Goal: Transaction & Acquisition: Purchase product/service

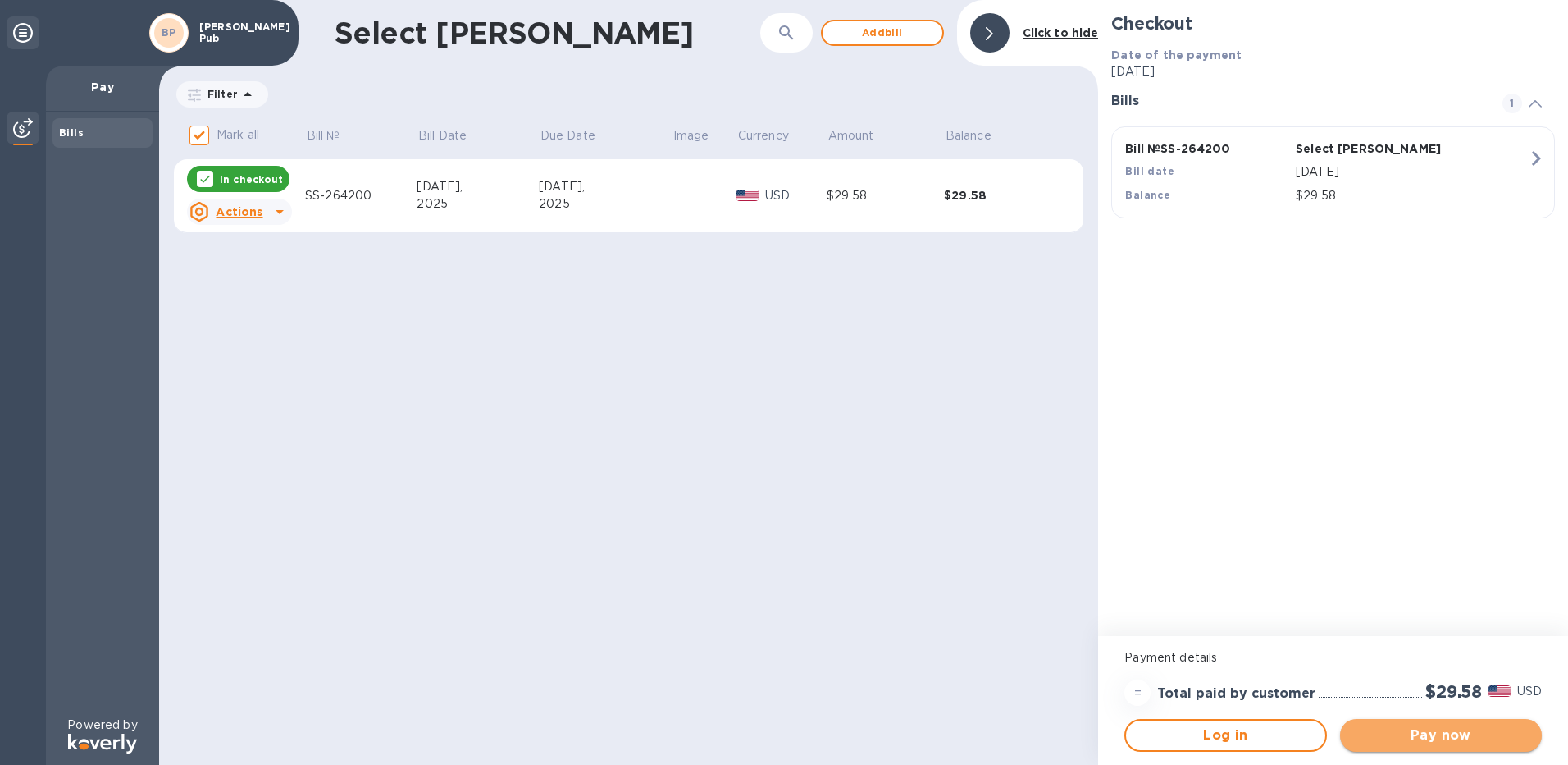
click at [1422, 735] on span "Pay now" at bounding box center [1440, 735] width 175 height 19
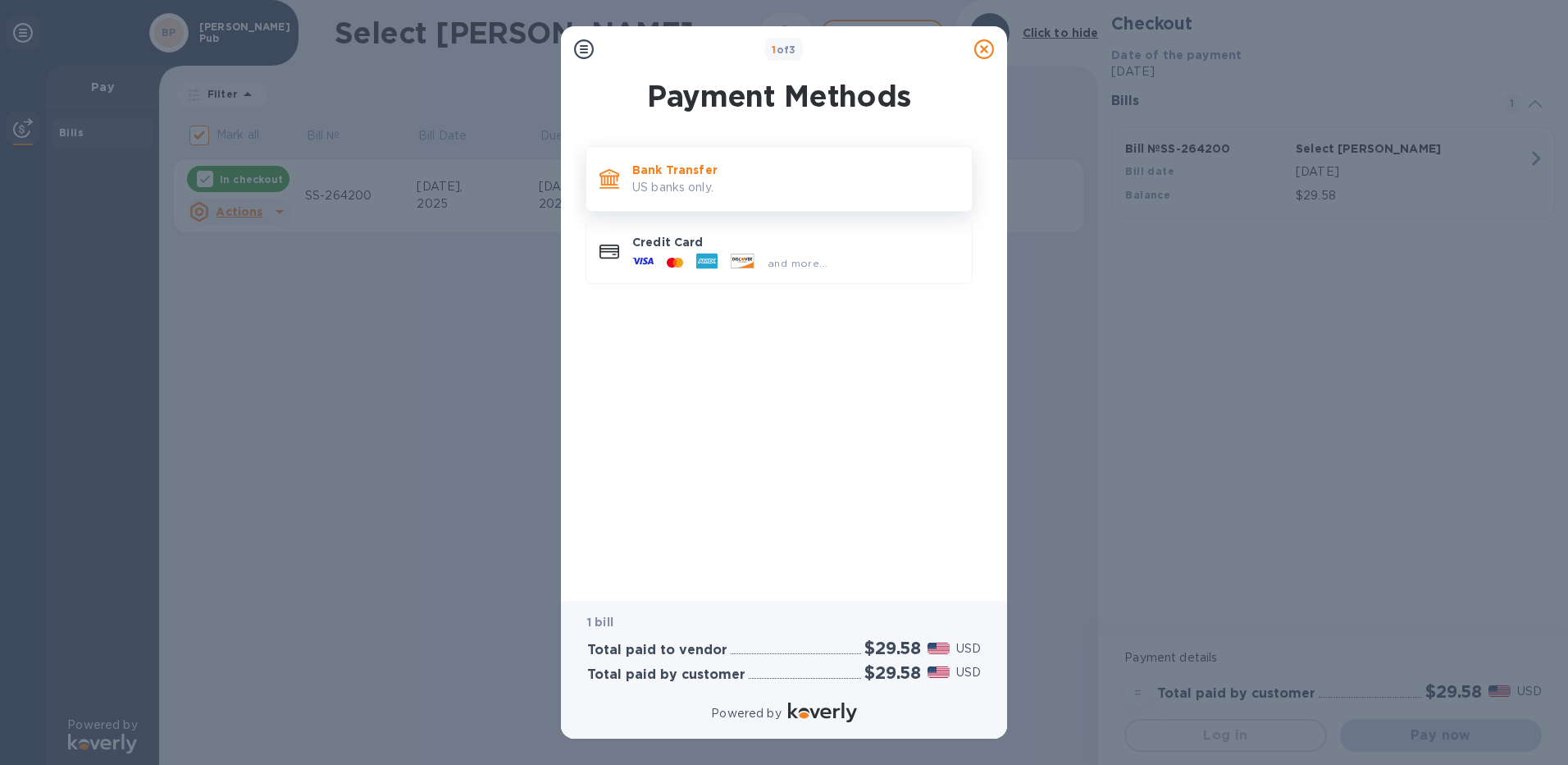
click at [670, 186] on p "US banks only." at bounding box center [795, 188] width 326 height 17
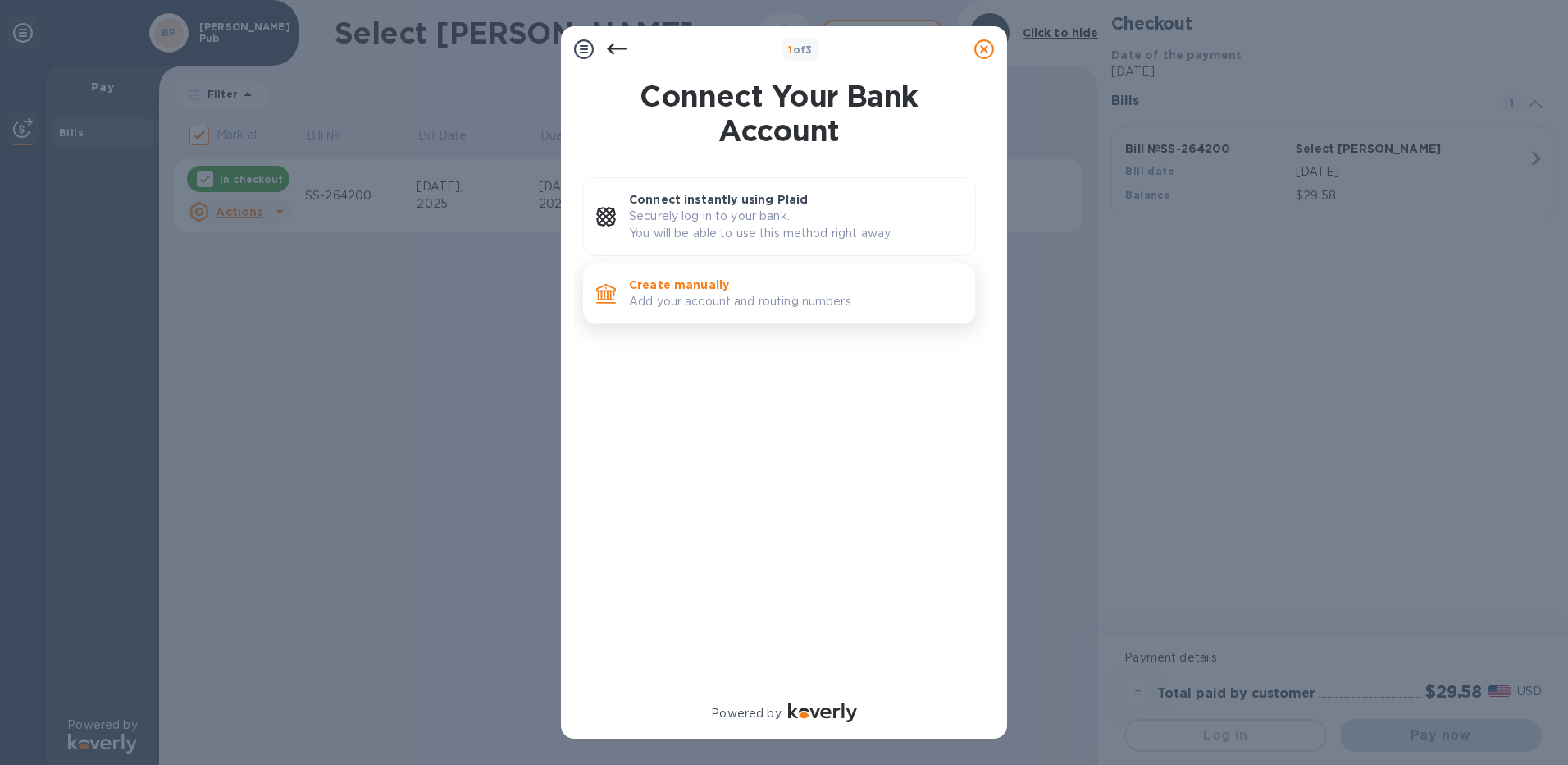
click at [709, 298] on p "Add your account and routing numbers." at bounding box center [796, 302] width 333 height 17
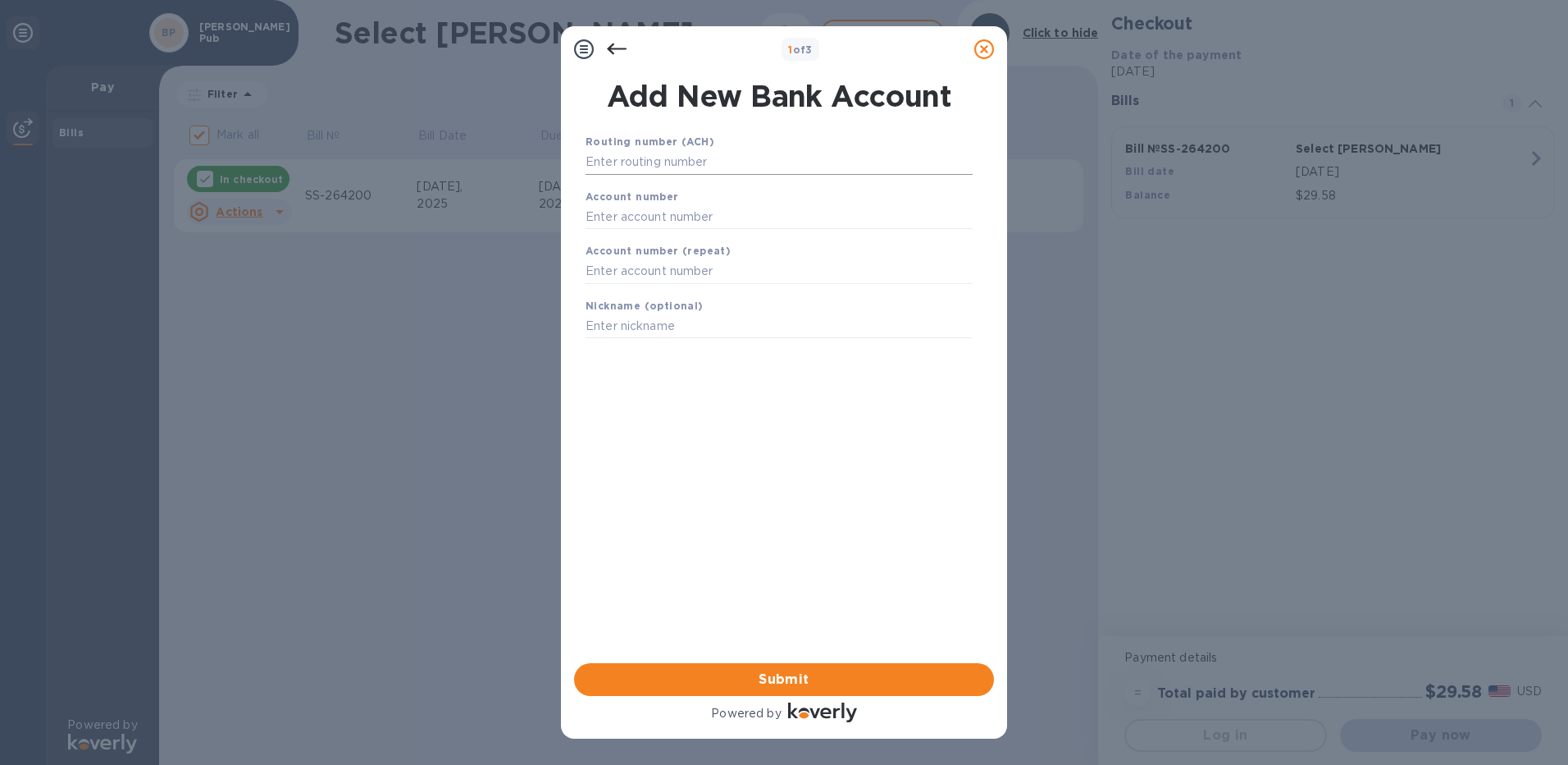
click at [627, 161] on input "text" at bounding box center [779, 162] width 387 height 24
type input "075901341"
click at [664, 233] on input "text" at bounding box center [779, 236] width 387 height 24
type input "11368825"
click at [615, 291] on input "text" at bounding box center [779, 291] width 387 height 24
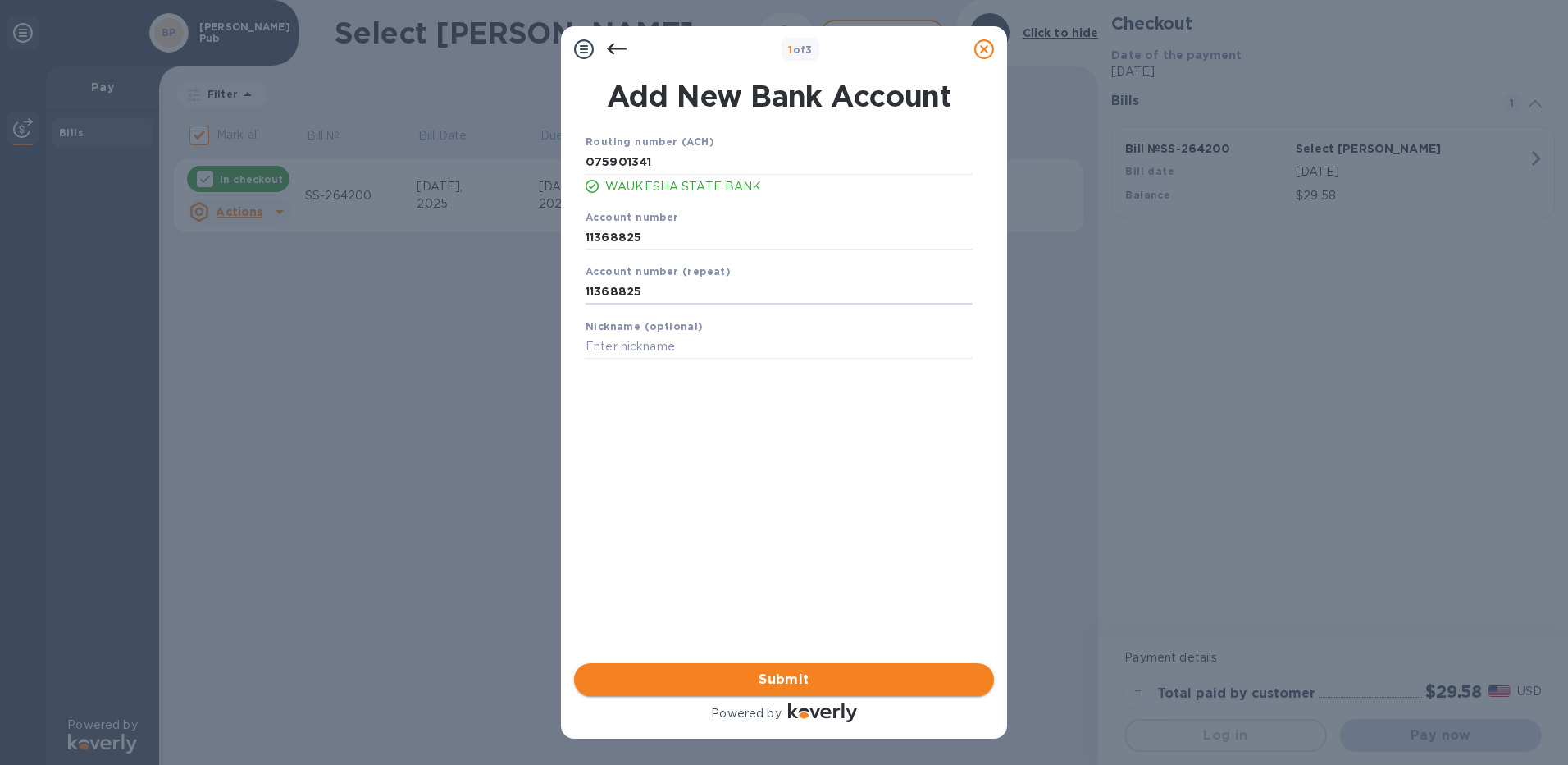
type input "11368825"
click at [782, 676] on span "Submit" at bounding box center [784, 679] width 394 height 19
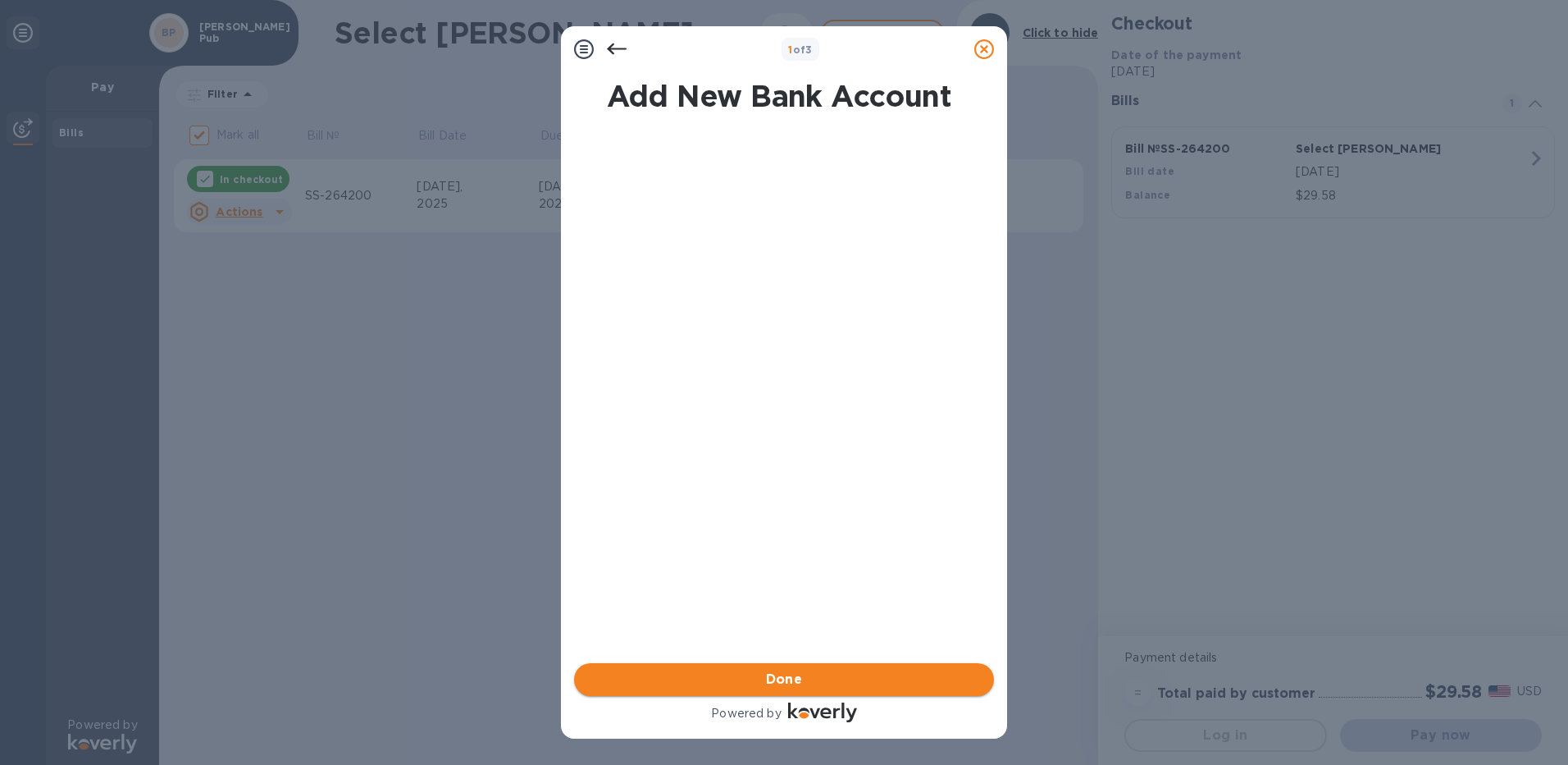
click at [782, 676] on span "Done" at bounding box center [784, 679] width 394 height 19
